Goal: Browse casually

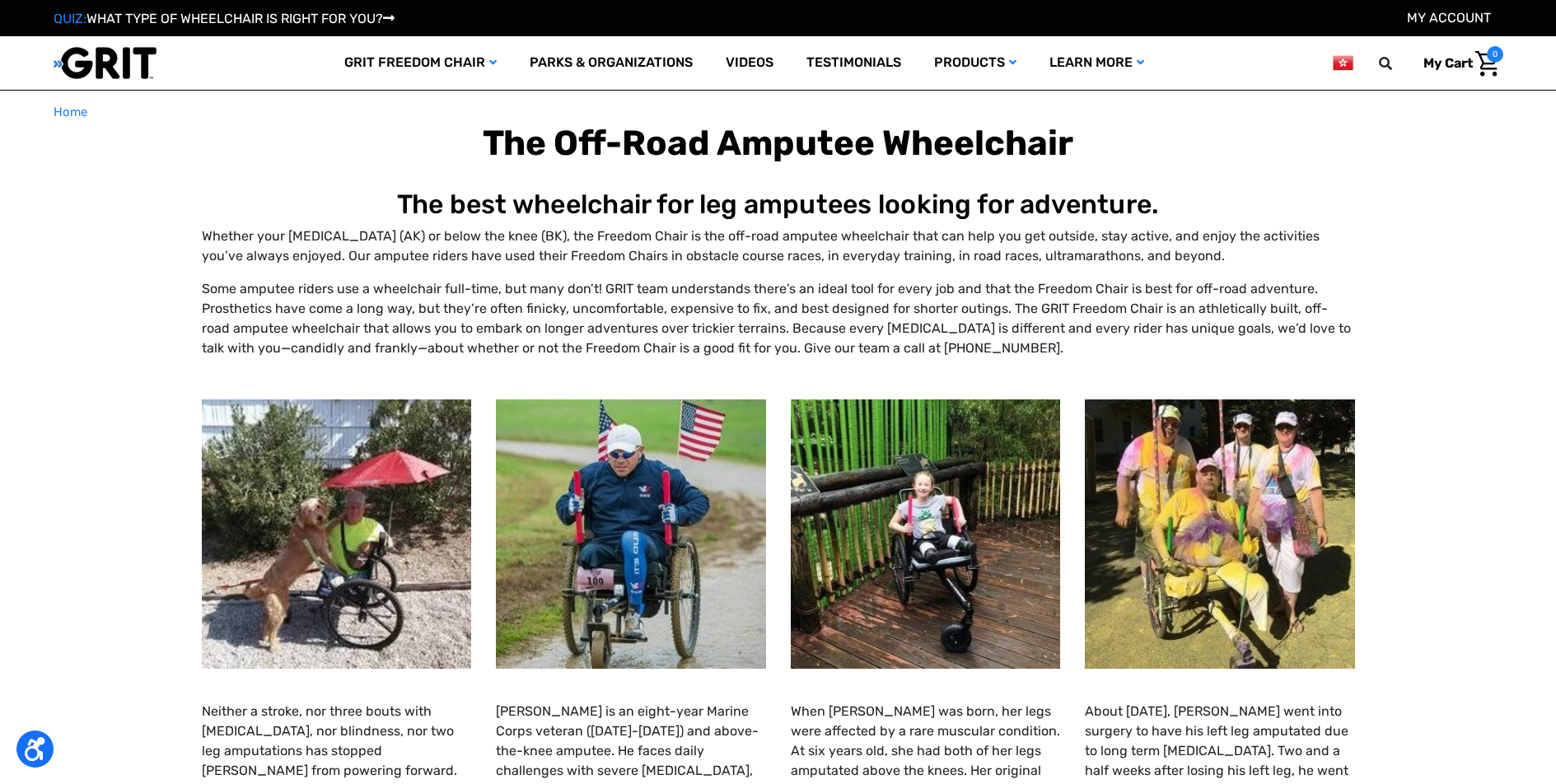
select select "HK"
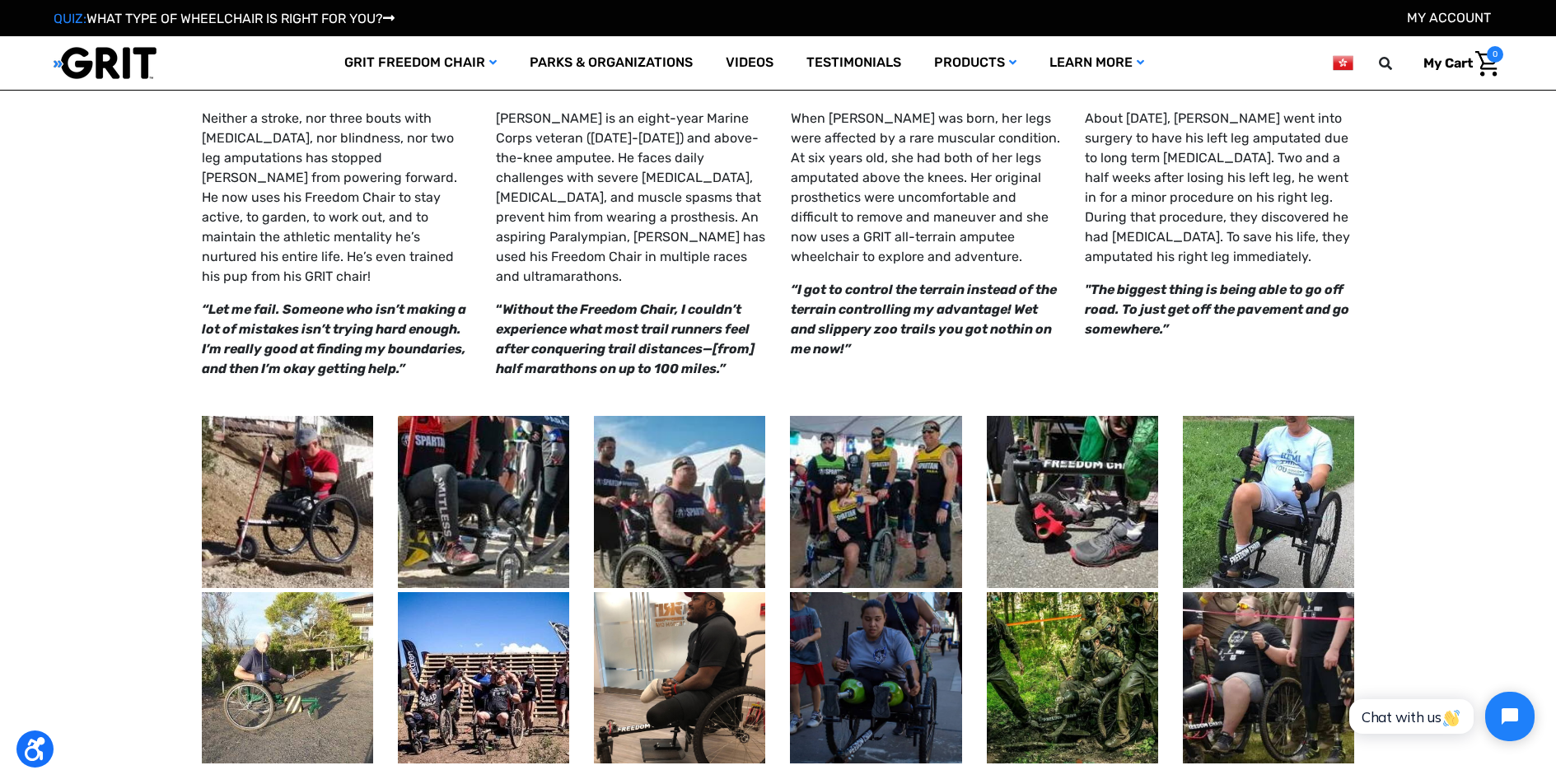
scroll to position [577, 0]
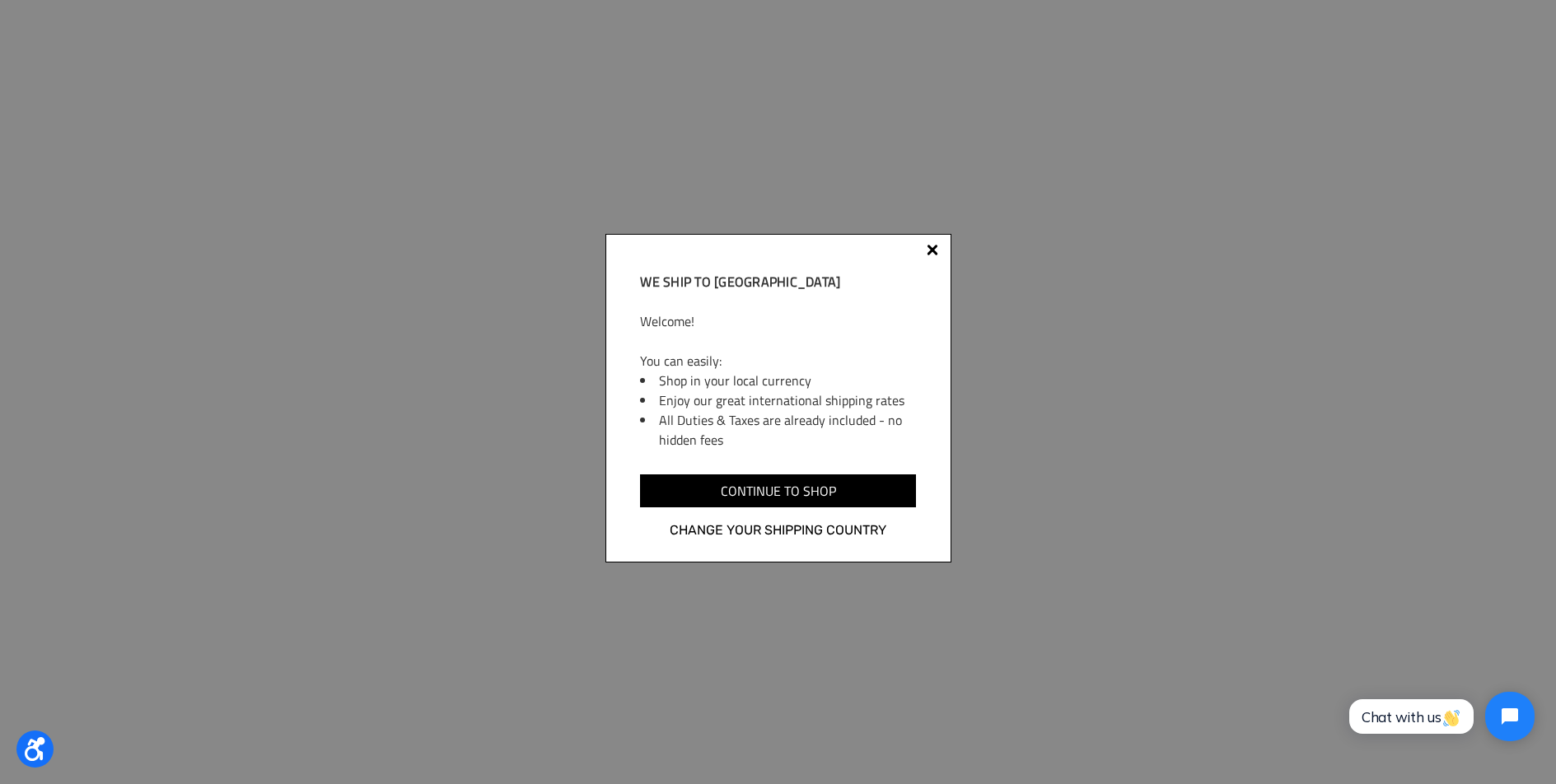
click at [930, 251] on div at bounding box center [931, 249] width 11 height 11
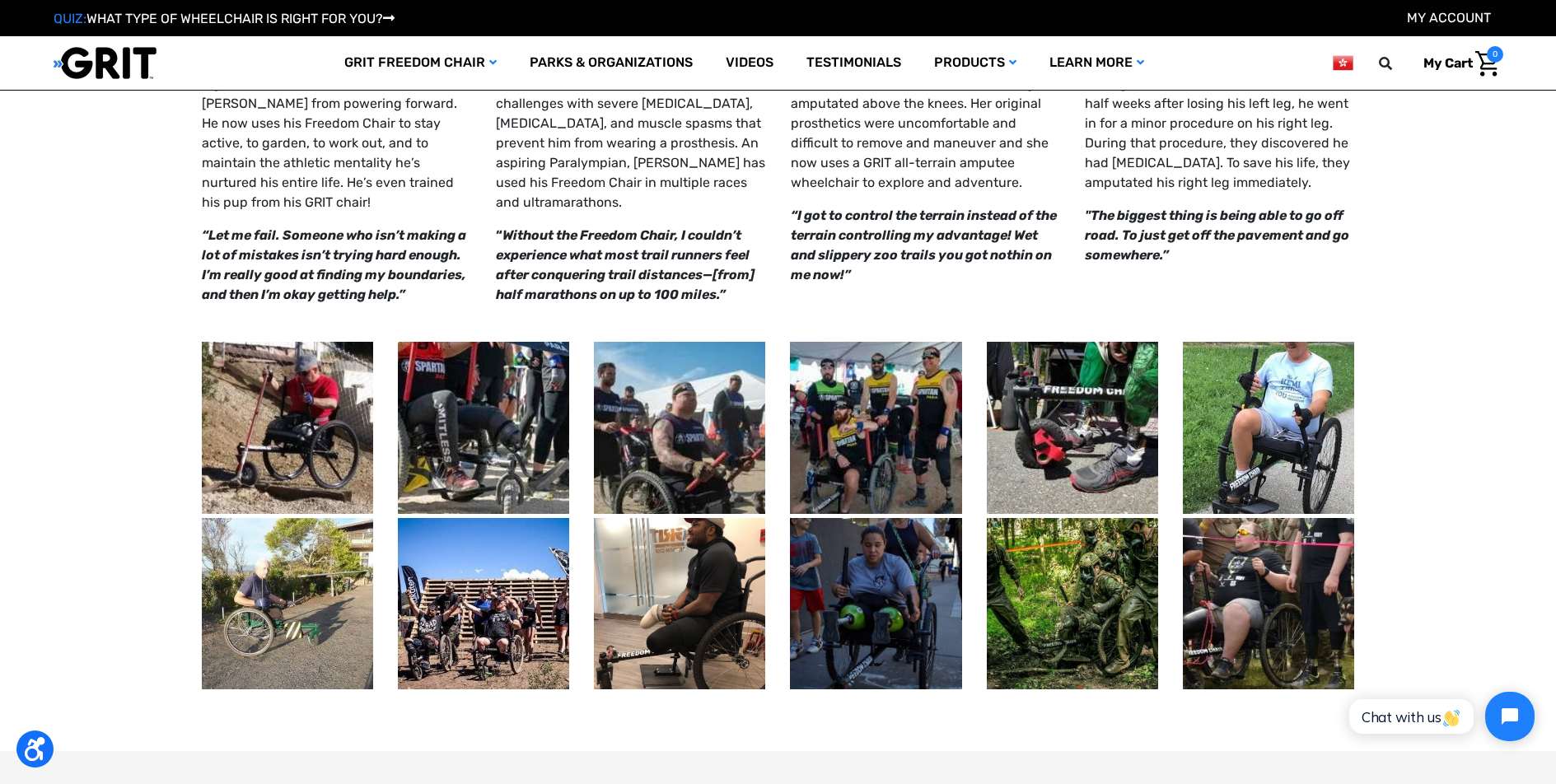
click at [1267, 392] on img at bounding box center [1268, 427] width 171 height 171
click at [1263, 392] on img at bounding box center [1268, 427] width 171 height 171
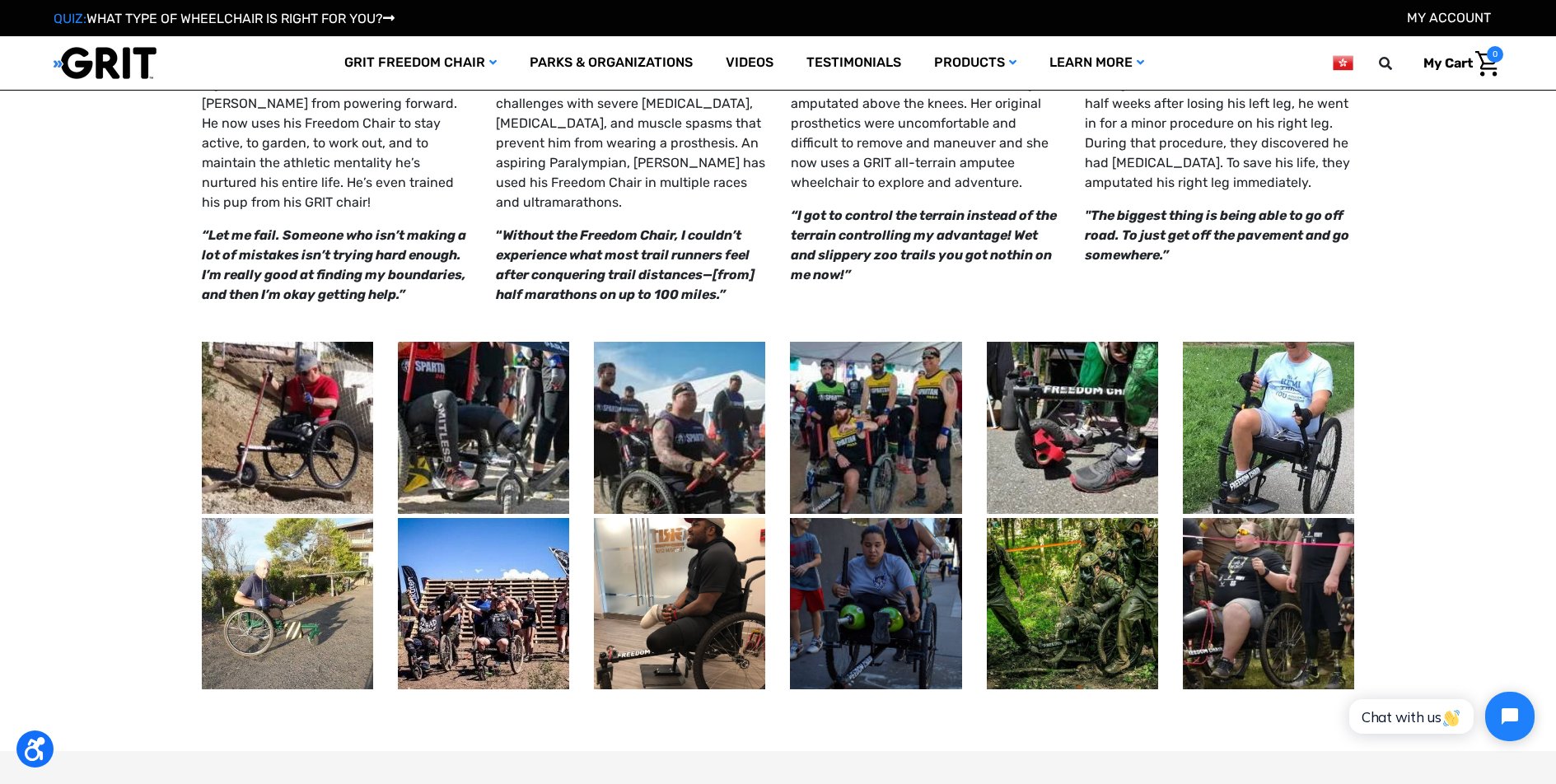
click at [1263, 392] on img at bounding box center [1268, 427] width 171 height 171
